Goal: Information Seeking & Learning: Learn about a topic

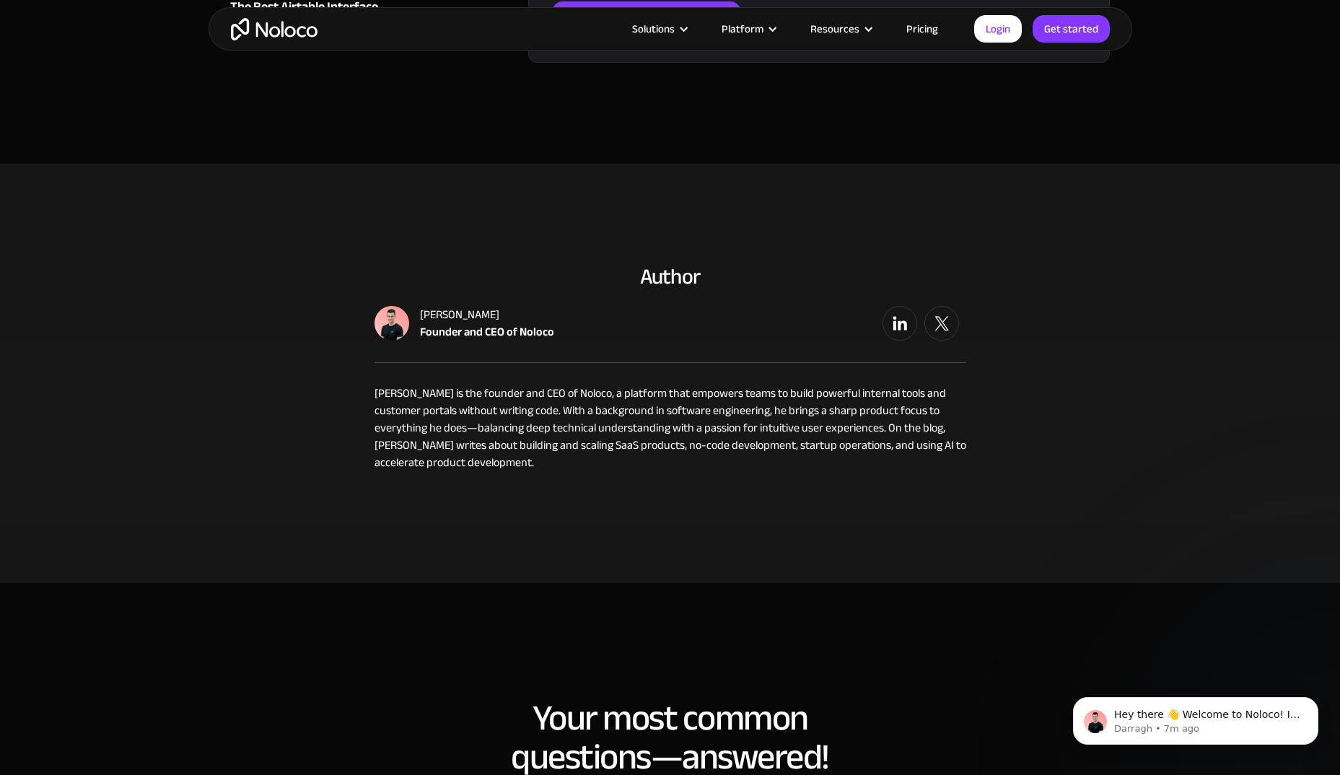
scroll to position [5534, 0]
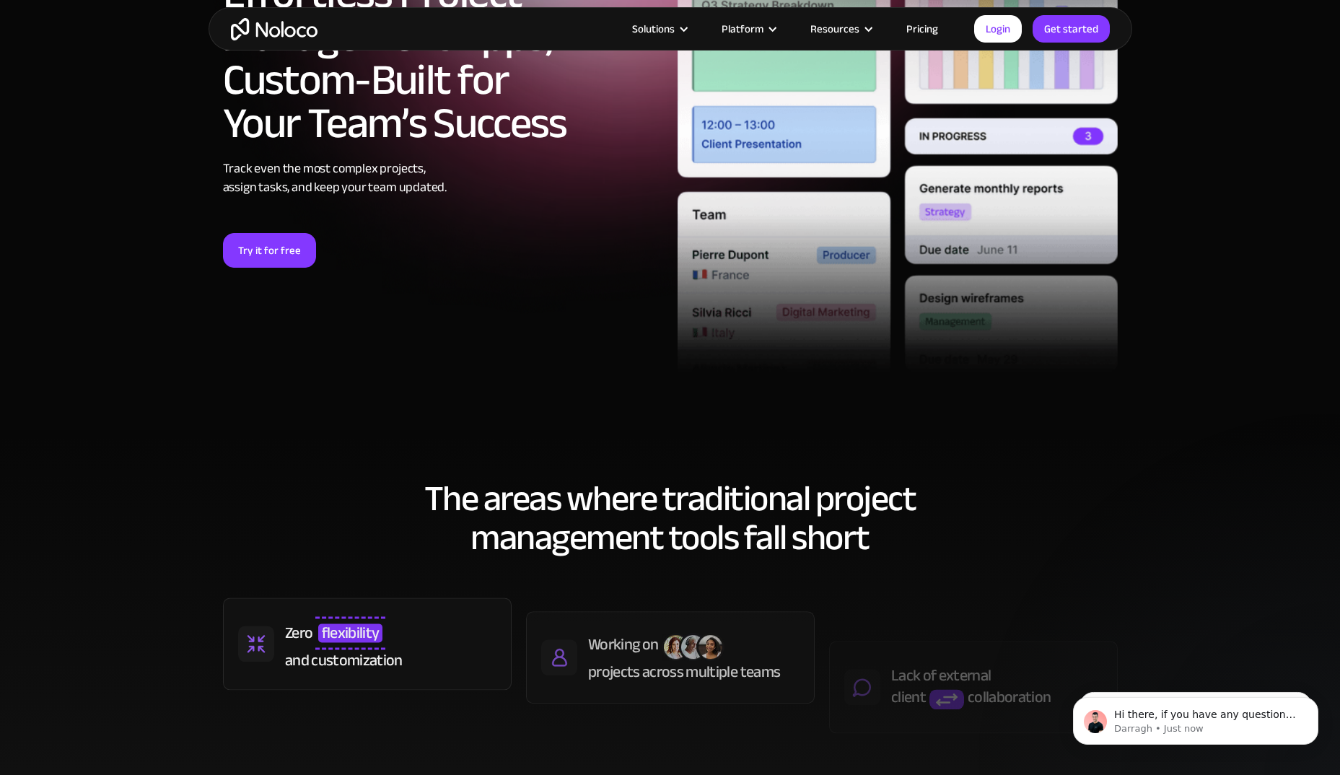
scroll to position [121, 0]
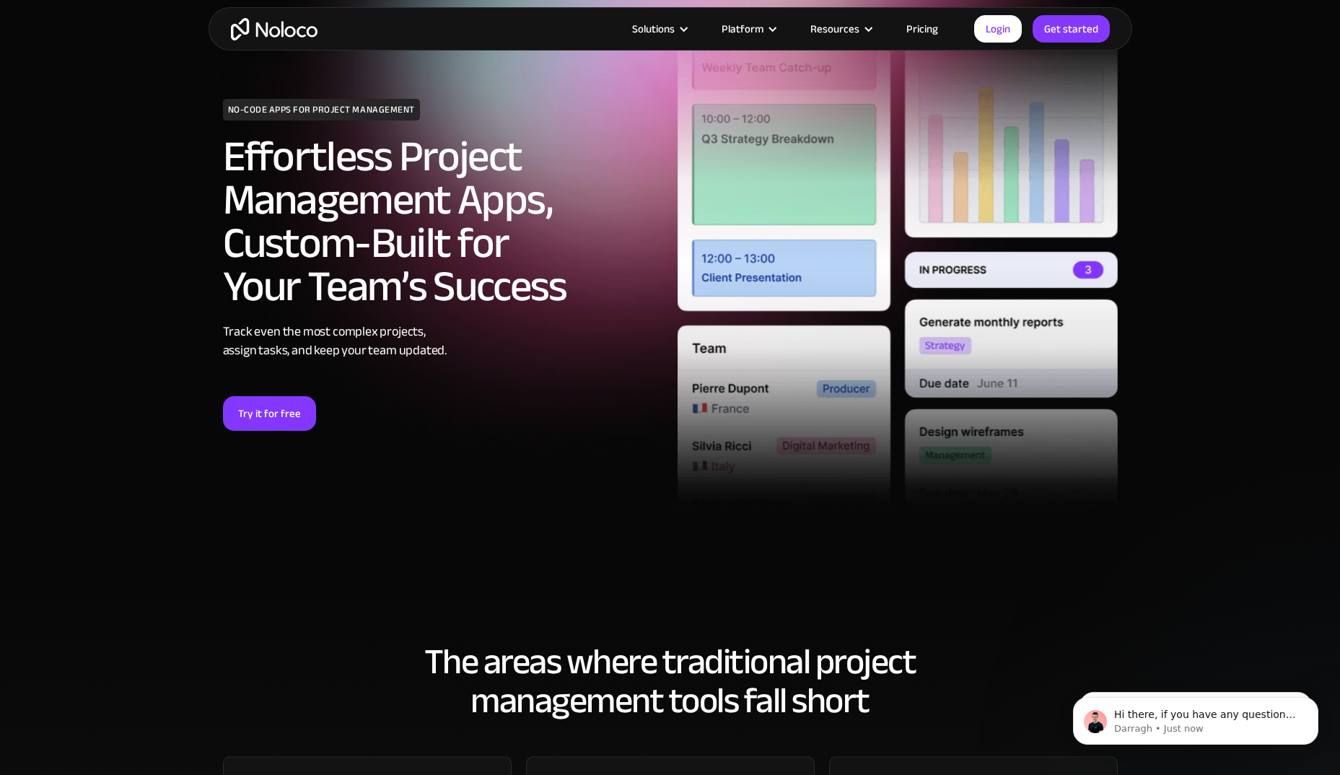
click at [925, 29] on link "Pricing" at bounding box center [923, 28] width 68 height 19
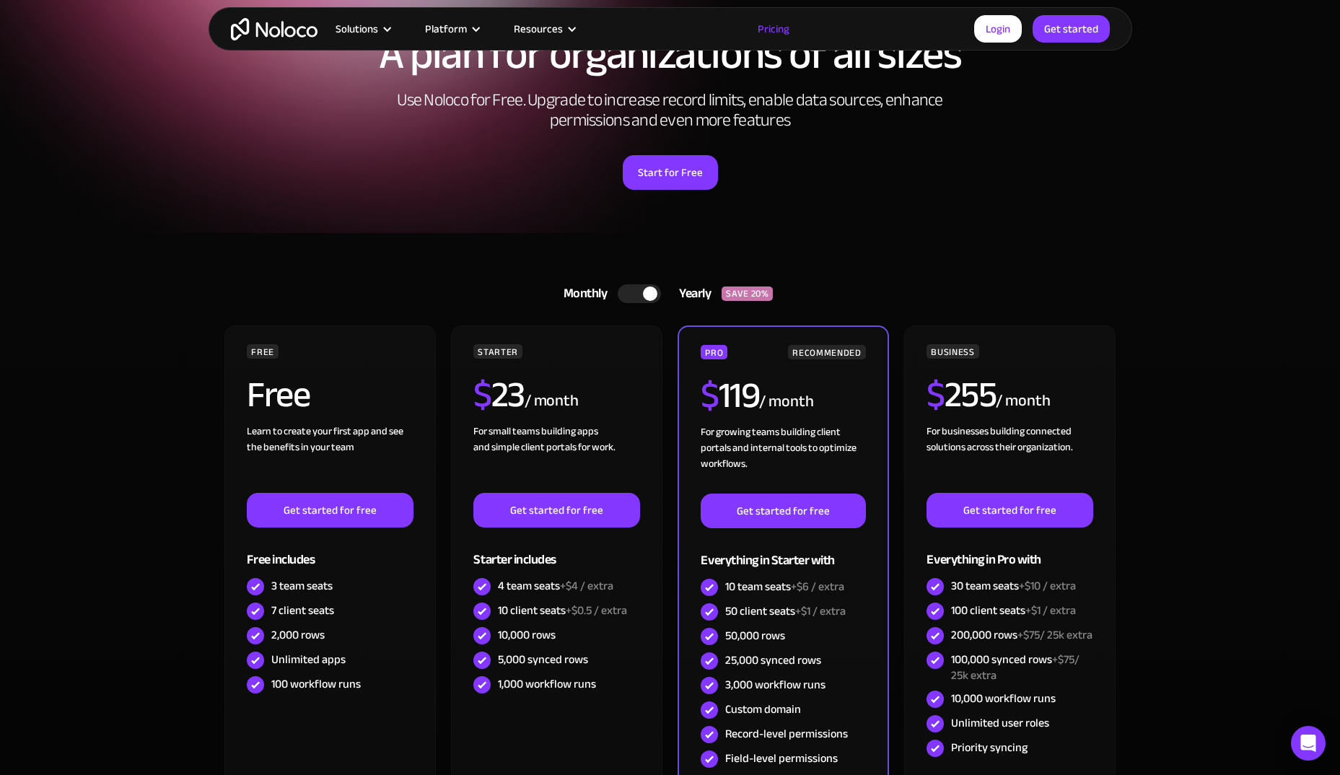
scroll to position [121, 0]
